Goal: Information Seeking & Learning: Learn about a topic

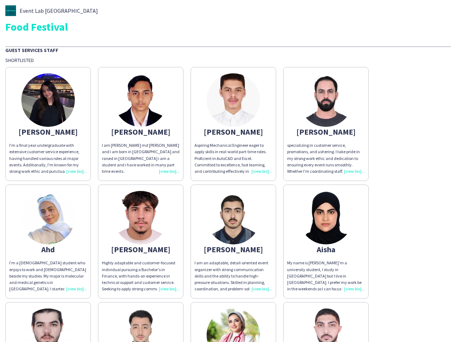
click at [228, 171] on div "Aspiring Mechanical Engineer eager to apply skills in real-world part-time role…" at bounding box center [234, 158] width 78 height 32
click at [48, 124] on img at bounding box center [47, 99] width 53 height 53
click at [141, 124] on img at bounding box center [140, 99] width 53 height 53
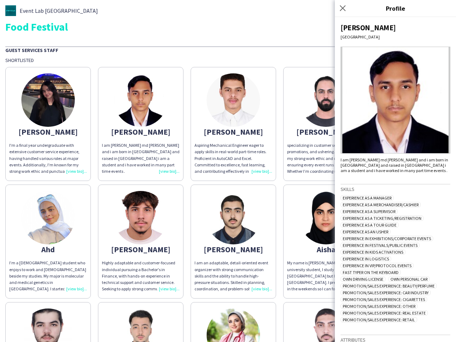
click at [233, 124] on img at bounding box center [233, 99] width 53 height 53
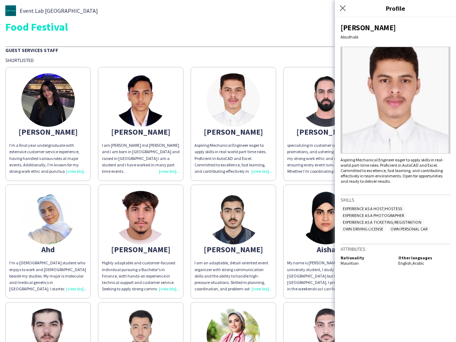
click at [326, 124] on img at bounding box center [325, 99] width 53 height 53
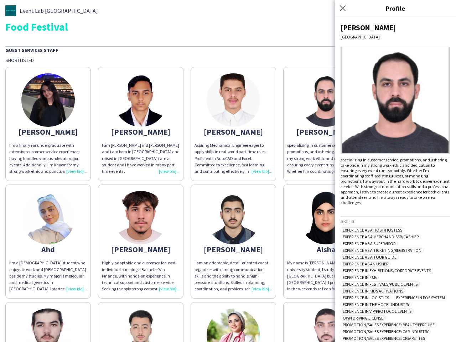
click at [48, 242] on img at bounding box center [47, 217] width 53 height 53
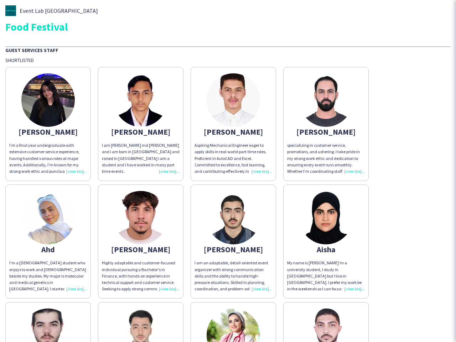
click at [141, 242] on img at bounding box center [140, 217] width 53 height 53
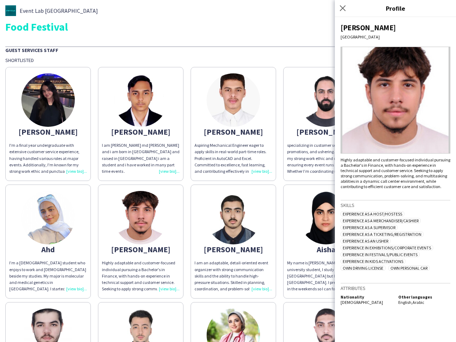
click at [233, 242] on img at bounding box center [233, 217] width 53 height 53
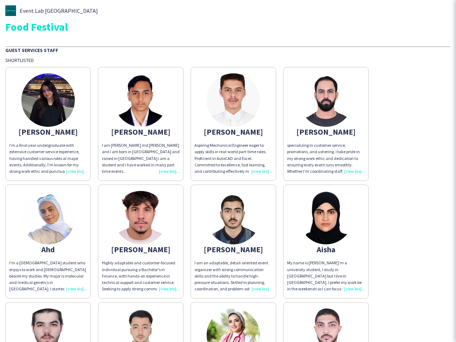
click at [326, 242] on img at bounding box center [325, 217] width 53 height 53
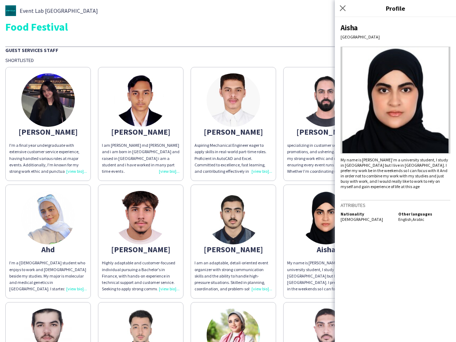
click at [48, 322] on img at bounding box center [47, 335] width 53 height 53
